Goal: Task Accomplishment & Management: Use online tool/utility

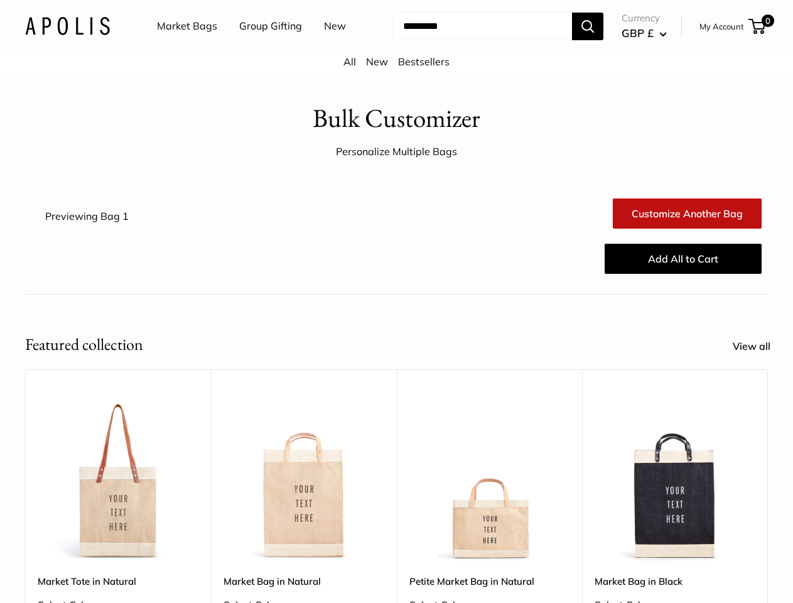
click at [396, 289] on div "Customize Another Bag Customize Another Bag Add All to Cart" at bounding box center [458, 235] width 619 height 105
click at [396, 40] on input "Search..." at bounding box center [482, 27] width 179 height 28
click at [259, 46] on ul "Market Bags Group Gifting New" at bounding box center [262, 26] width 211 height 40
click at [471, 40] on input "Search..." at bounding box center [482, 27] width 179 height 28
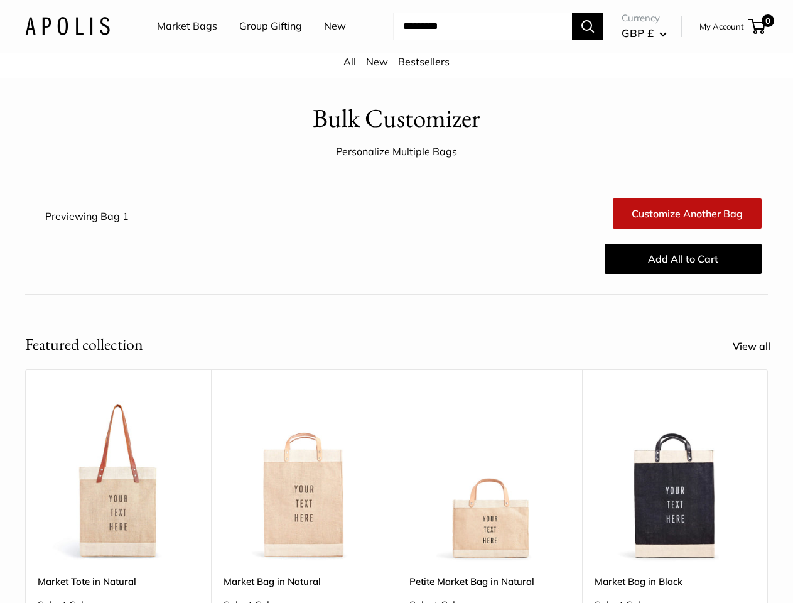
click at [397, 475] on div "Upgrade: Next Day Fulfillment Customizable Text Sturdy & Spill Resistant Best S…" at bounding box center [490, 566] width 186 height 395
click at [397, 494] on div "Upgrade: Next Day Fulfillment Customizable Text Sturdy & Spill Resistant Best S…" at bounding box center [490, 566] width 186 height 395
